Goal: Task Accomplishment & Management: Manage account settings

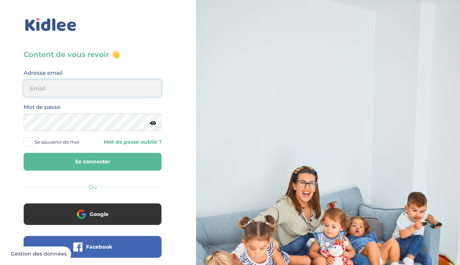
type input "h.stejic@gmail.com"
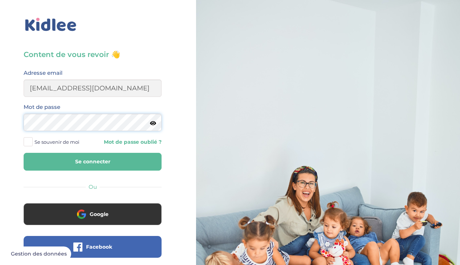
click at [93, 162] on button "Se connecter" at bounding box center [93, 162] width 138 height 18
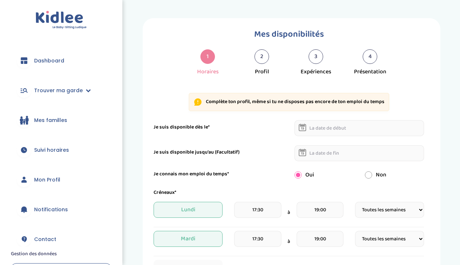
select select "1"
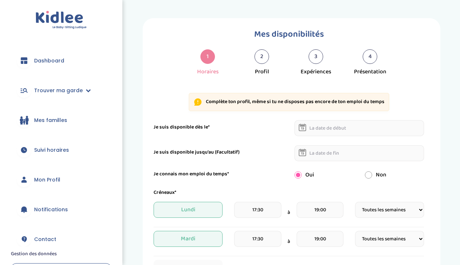
select select "1"
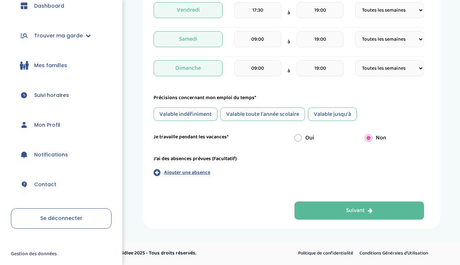
scroll to position [55, 0]
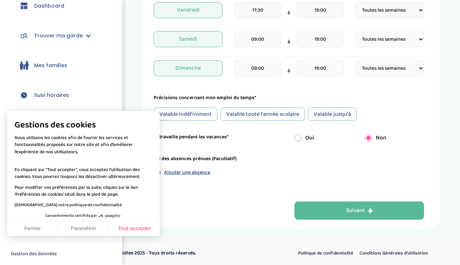
click at [125, 230] on button "Tout accepter" at bounding box center [134, 228] width 51 height 15
checkbox input "true"
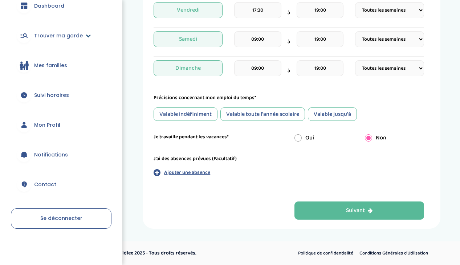
scroll to position [310, 0]
click at [27, 123] on icon at bounding box center [24, 124] width 8 height 7
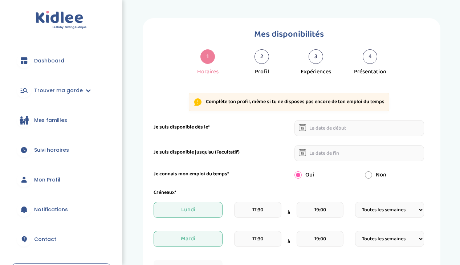
select select "1"
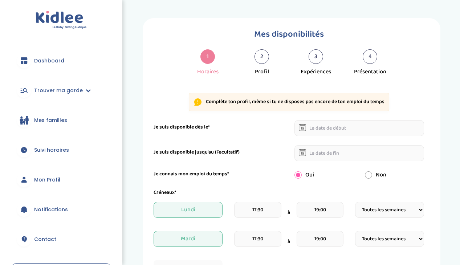
select select "1"
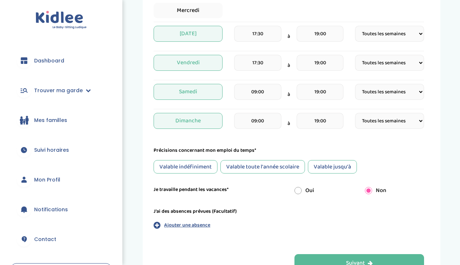
scroll to position [283, 0]
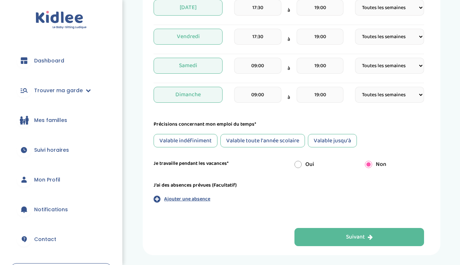
click at [35, 179] on span "Mon Profil" at bounding box center [47, 180] width 26 height 8
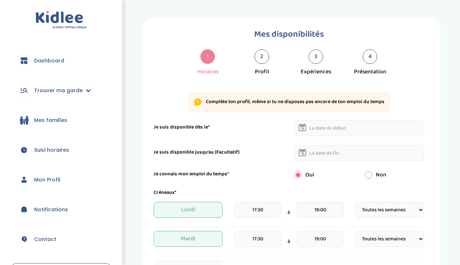
select select "1"
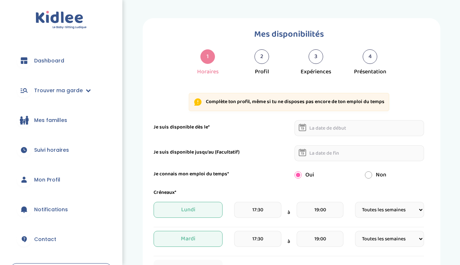
select select "1"
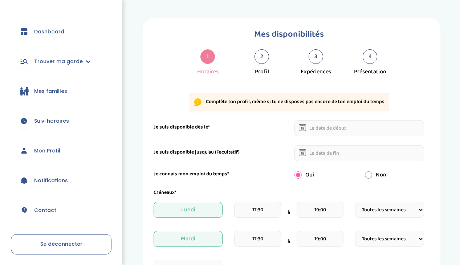
scroll to position [31, 0]
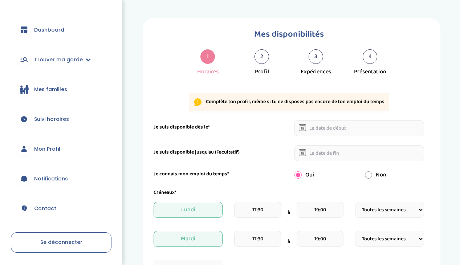
click at [52, 152] on span "Mon Profil" at bounding box center [47, 149] width 26 height 8
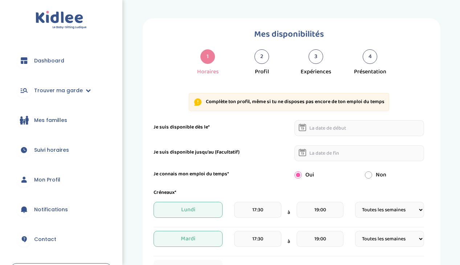
select select "1"
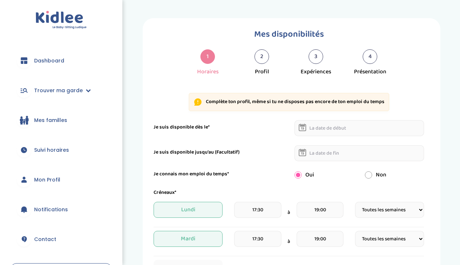
select select "1"
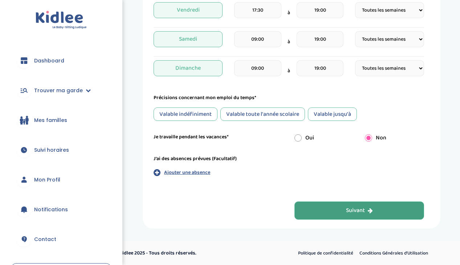
click at [333, 212] on button "Suivant" at bounding box center [359, 210] width 130 height 18
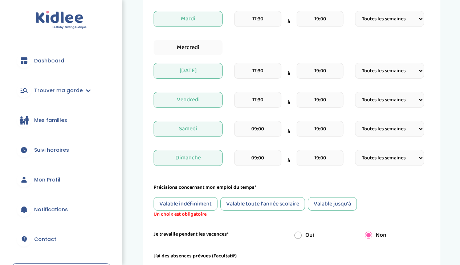
click at [58, 15] on img at bounding box center [61, 20] width 51 height 19
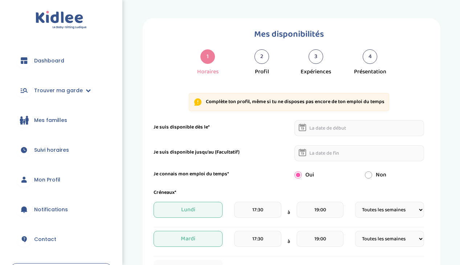
select select "1"
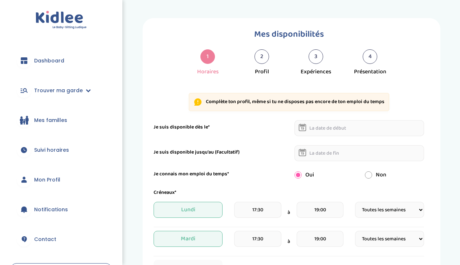
select select "1"
click at [43, 61] on span "Dashboard" at bounding box center [49, 61] width 30 height 8
select select "1"
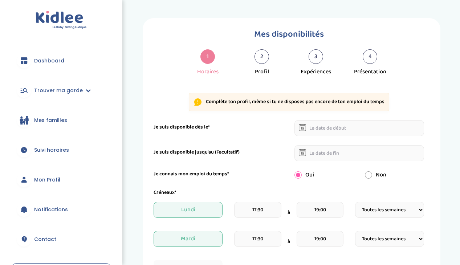
select select "1"
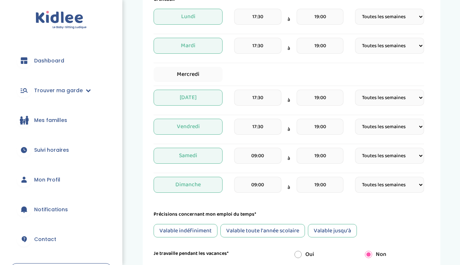
click at [70, 16] on img at bounding box center [61, 20] width 51 height 19
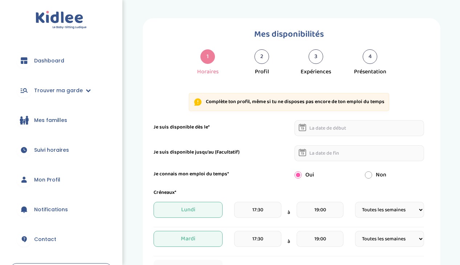
select select "1"
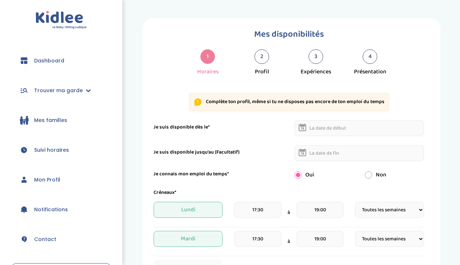
select select "1"
click at [49, 241] on span "Contact" at bounding box center [45, 240] width 22 height 8
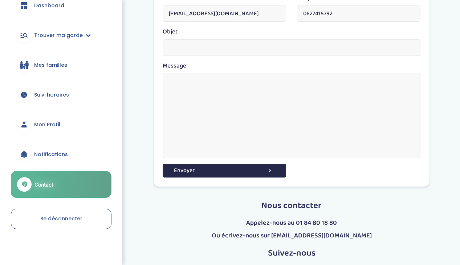
scroll to position [184, 0]
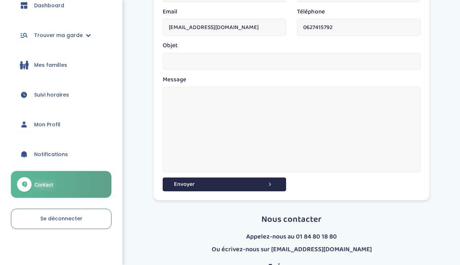
click at [194, 64] on input "text" at bounding box center [292, 61] width 258 height 17
type input "D"
type input "Suppression du compte"
click at [207, 97] on textarea at bounding box center [292, 129] width 258 height 85
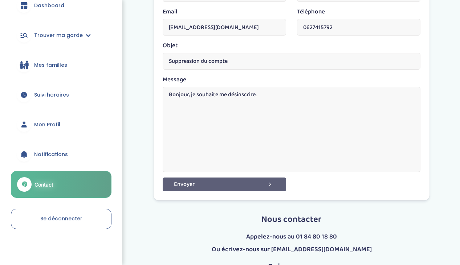
type textarea "Bonjour, je souhaite me désinscrire."
click at [199, 179] on button "Envoyer" at bounding box center [224, 184] width 123 height 13
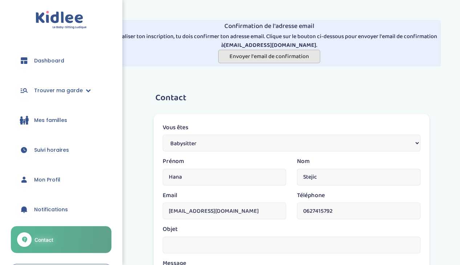
click at [252, 57] on span "Envoyer l'email de confirmation" at bounding box center [269, 56] width 80 height 9
